Goal: Transaction & Acquisition: Purchase product/service

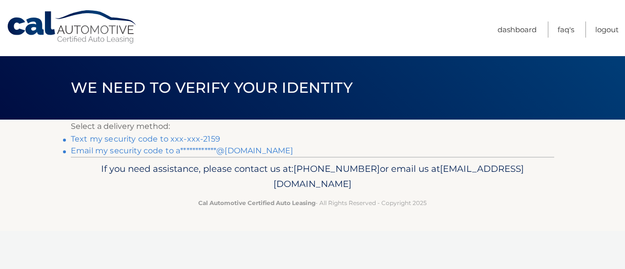
click at [97, 138] on link "Text my security code to xxx-xxx-2159" at bounding box center [145, 138] width 149 height 9
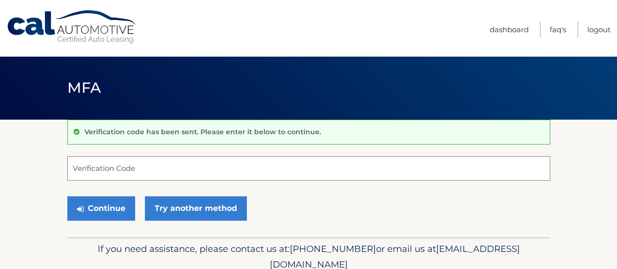
click at [89, 166] on input "Verification Code" at bounding box center [308, 168] width 483 height 24
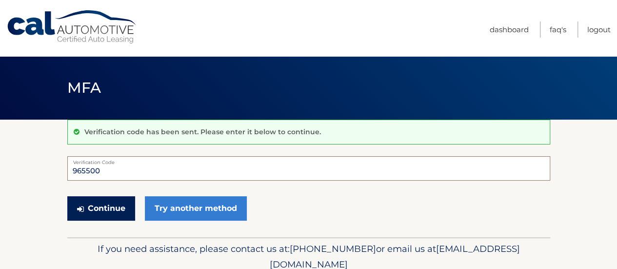
type input "965500"
click at [103, 206] on button "Continue" at bounding box center [101, 208] width 68 height 24
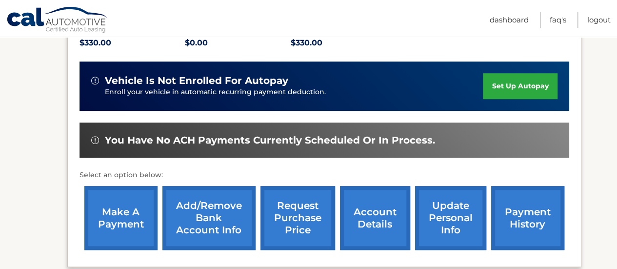
scroll to position [245, 0]
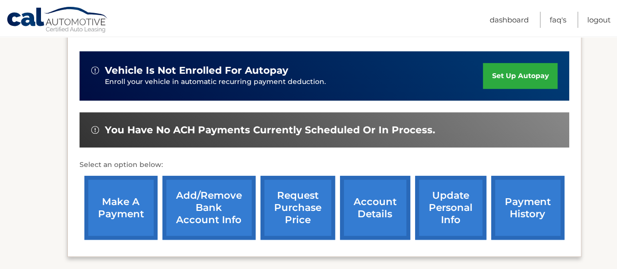
drag, startPoint x: 230, startPoint y: 180, endPoint x: 124, endPoint y: 198, distance: 108.0
click at [124, 198] on link "make a payment" at bounding box center [120, 208] width 73 height 64
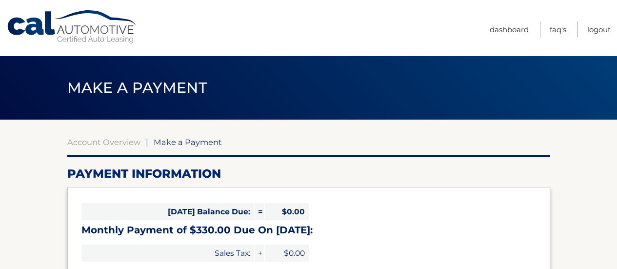
select select "N2NmN2U1YzMtODI3OC00MmQ3LTkzMDgtMWZkY2ZlNjQwODIz"
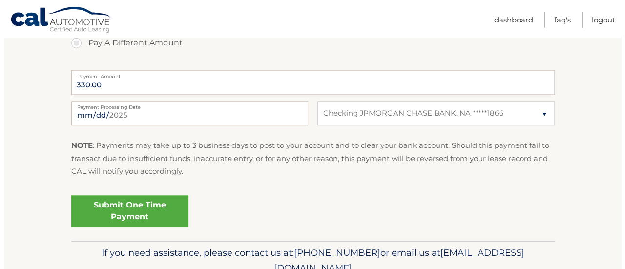
scroll to position [383, 0]
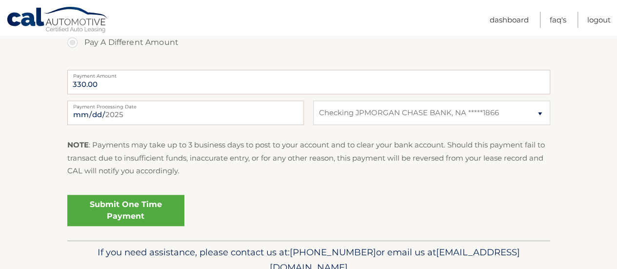
click at [114, 205] on link "Submit One Time Payment" at bounding box center [125, 210] width 117 height 31
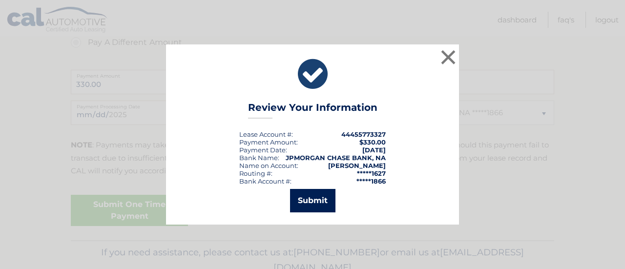
click at [308, 202] on button "Submit" at bounding box center [312, 200] width 45 height 23
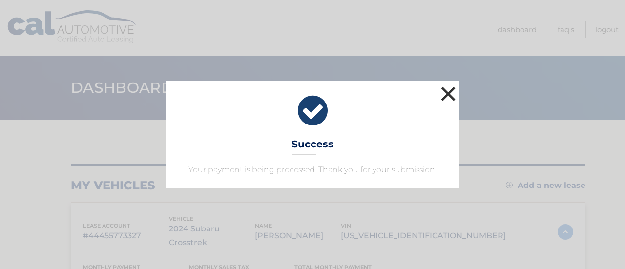
click at [450, 93] on button "×" at bounding box center [448, 94] width 20 height 20
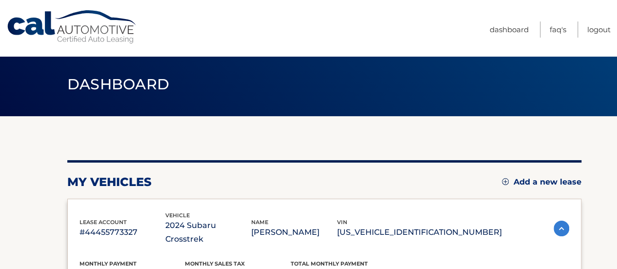
scroll to position [4, 0]
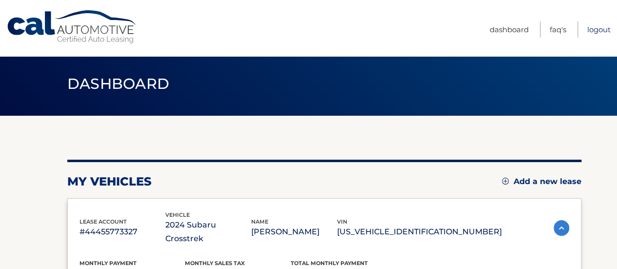
click at [598, 31] on link "Logout" at bounding box center [599, 29] width 23 height 16
